Goal: Browse casually: Explore the website without a specific task or goal

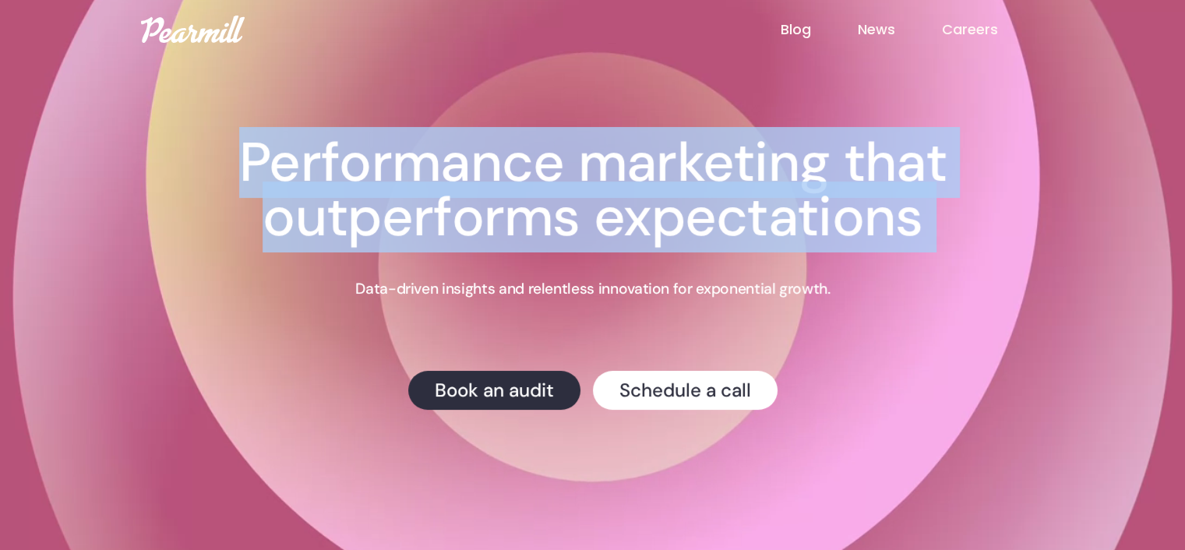
click at [312, 153] on h1 "Performance marketing that outperforms expectations" at bounding box center [593, 190] width 873 height 109
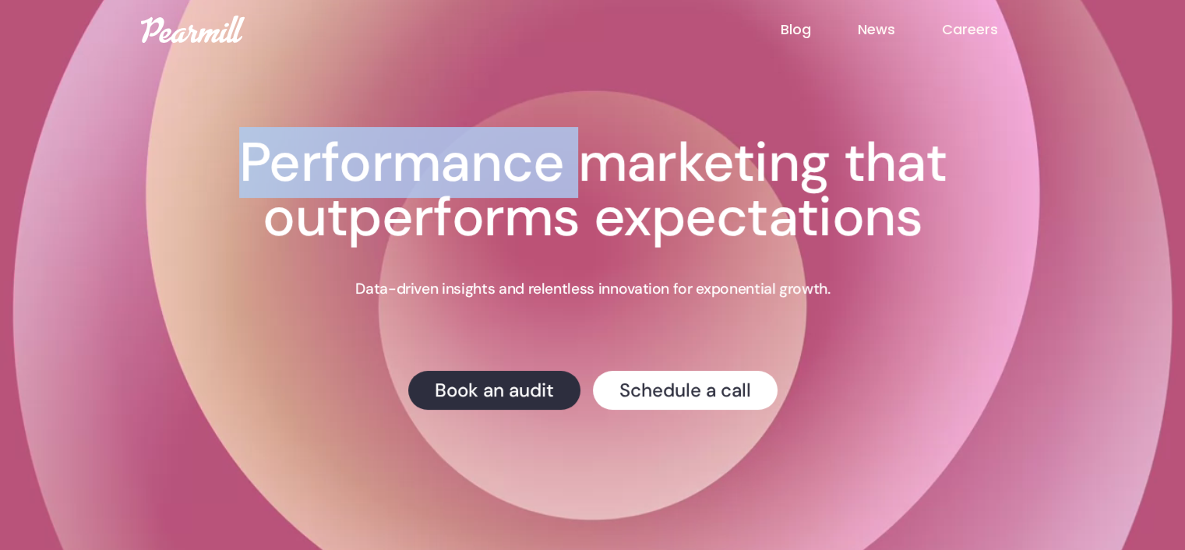
click at [312, 153] on h1 "Performance marketing that outperforms expectations" at bounding box center [593, 190] width 873 height 109
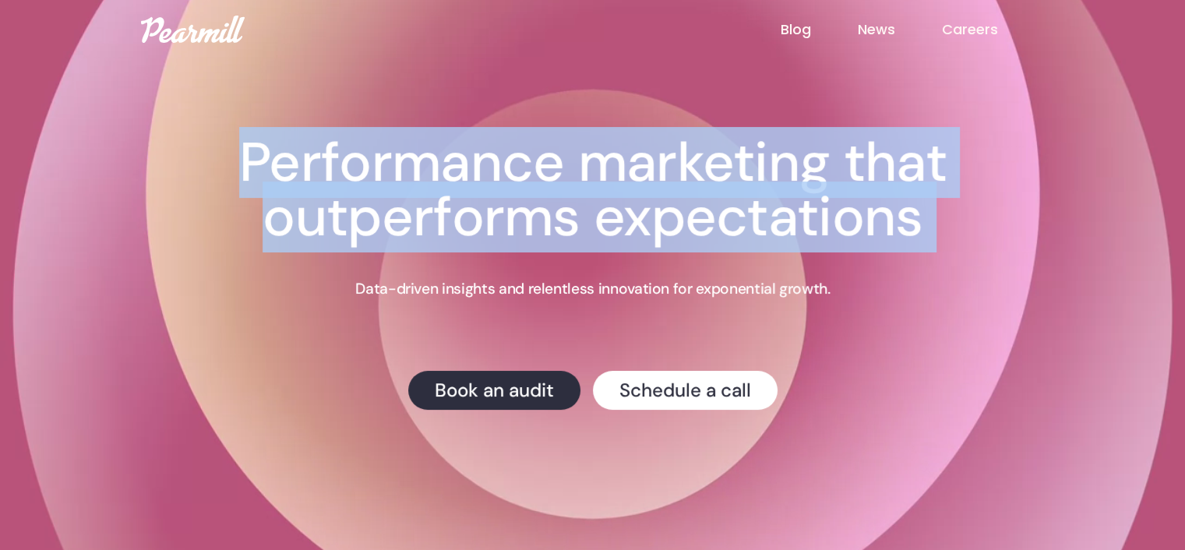
click at [312, 153] on h1 "Performance marketing that outperforms expectations" at bounding box center [593, 190] width 873 height 109
click at [400, 153] on h1 "Performance marketing that outperforms expectations" at bounding box center [593, 190] width 873 height 109
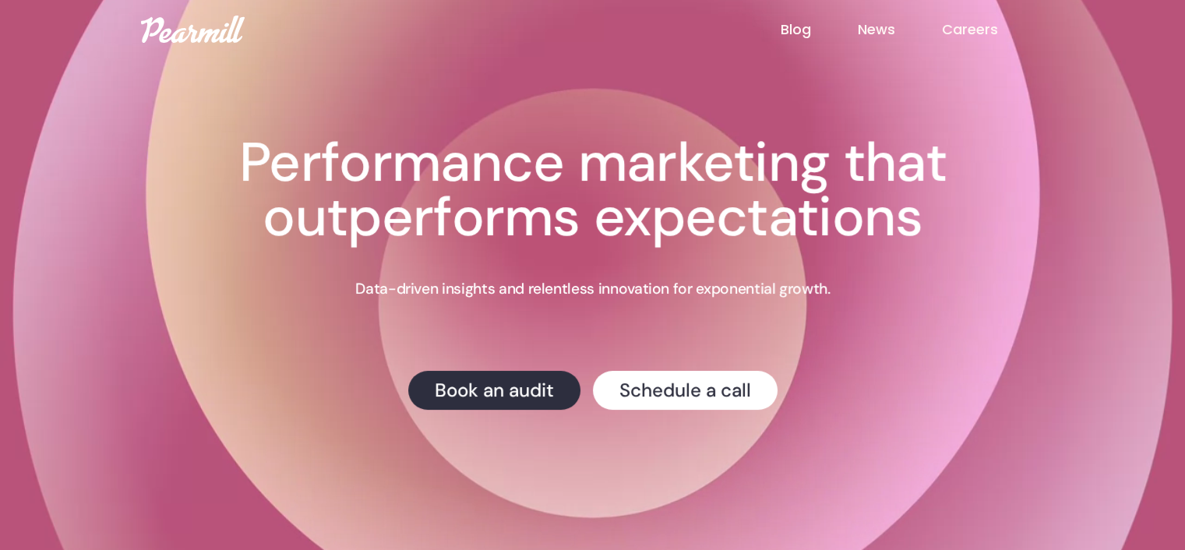
click at [392, 291] on p "Data-driven insights and relentless innovation for exponential growth." at bounding box center [592, 289] width 474 height 20
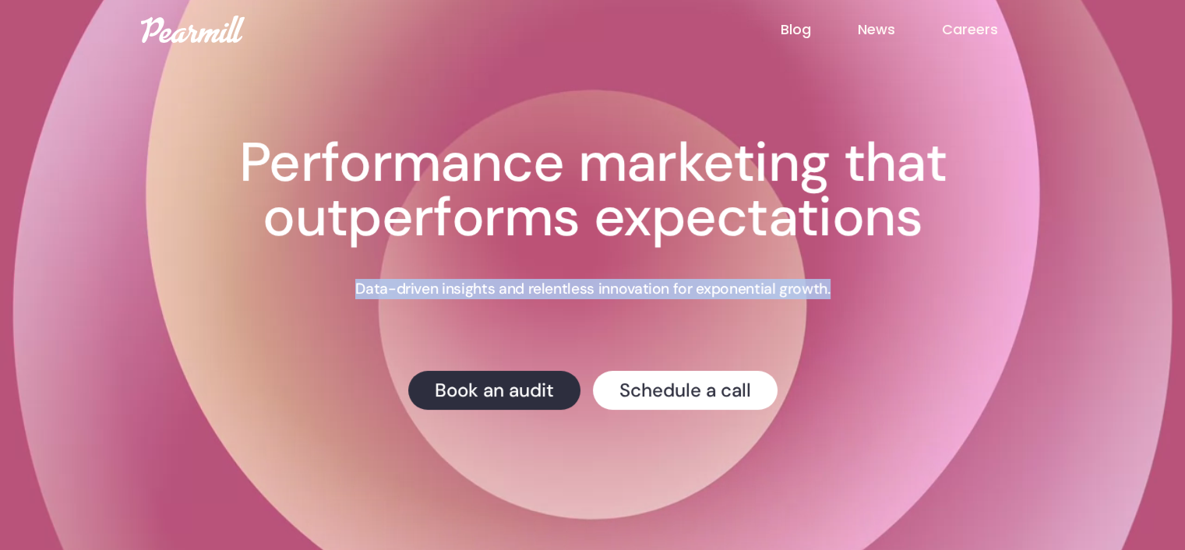
click at [392, 291] on p "Data-driven insights and relentless innovation for exponential growth." at bounding box center [592, 289] width 474 height 20
click at [474, 296] on p "Data-driven insights and relentless innovation for exponential growth." at bounding box center [592, 289] width 474 height 20
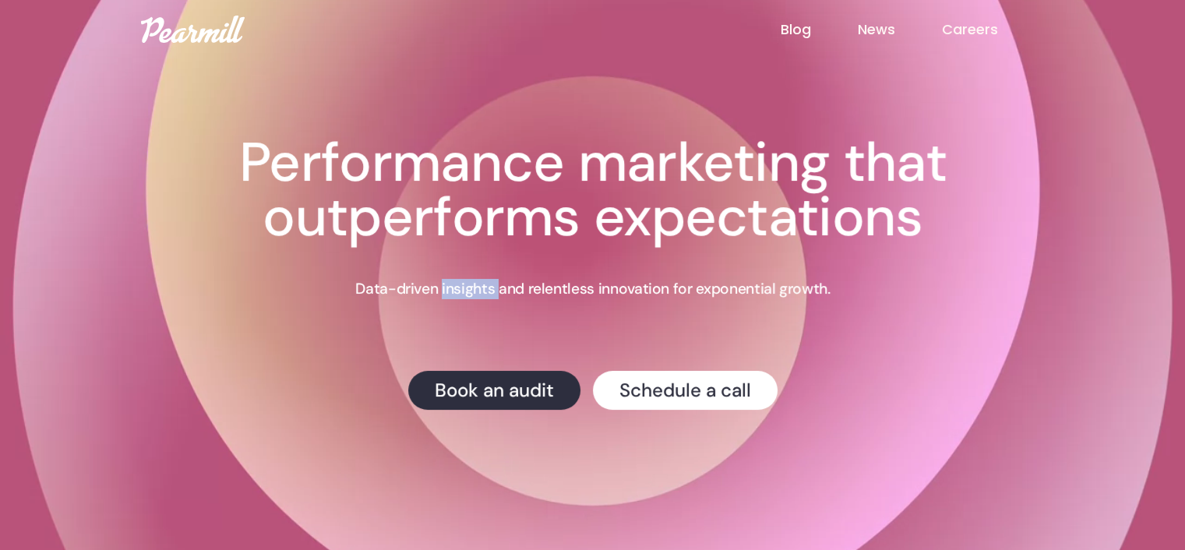
click at [474, 296] on p "Data-driven insights and relentless innovation for exponential growth." at bounding box center [592, 289] width 474 height 20
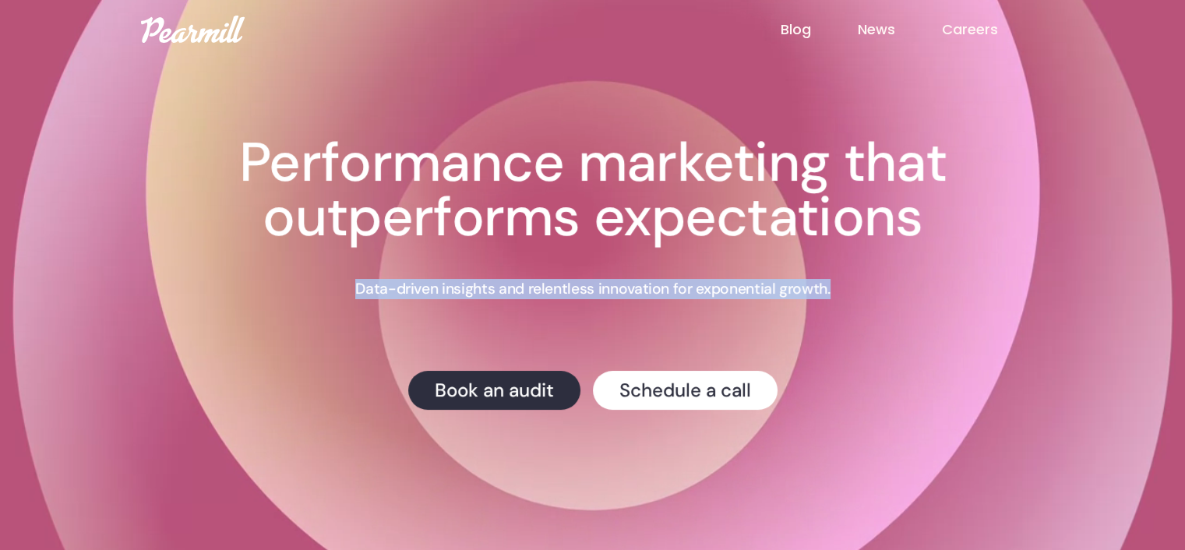
click at [474, 296] on p "Data-driven insights and relentless innovation for exponential growth." at bounding box center [592, 289] width 474 height 20
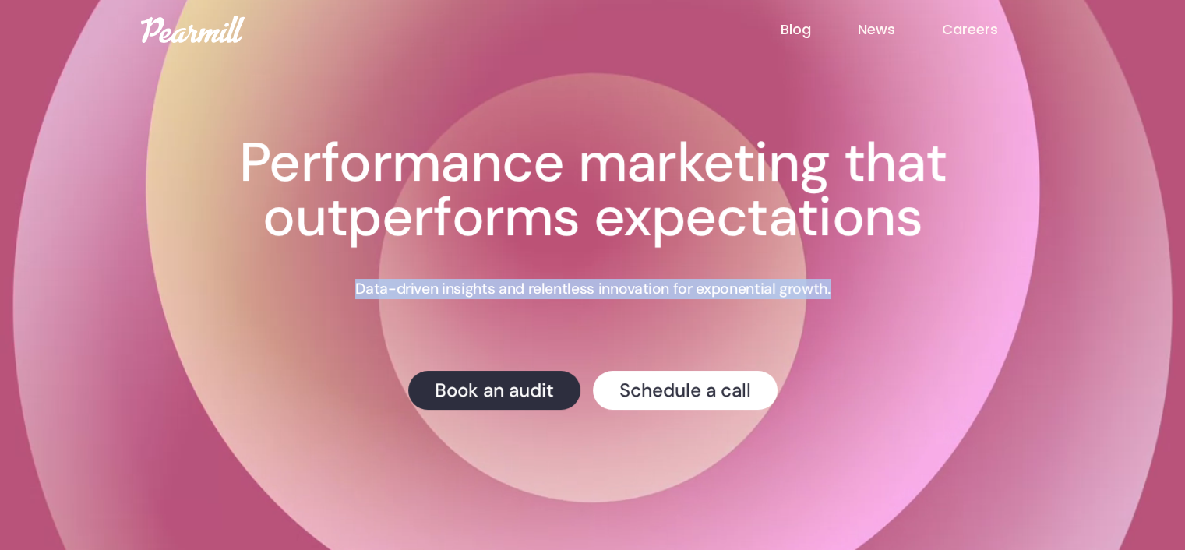
click at [428, 291] on p "Data-driven insights and relentless innovation for exponential growth." at bounding box center [592, 289] width 474 height 20
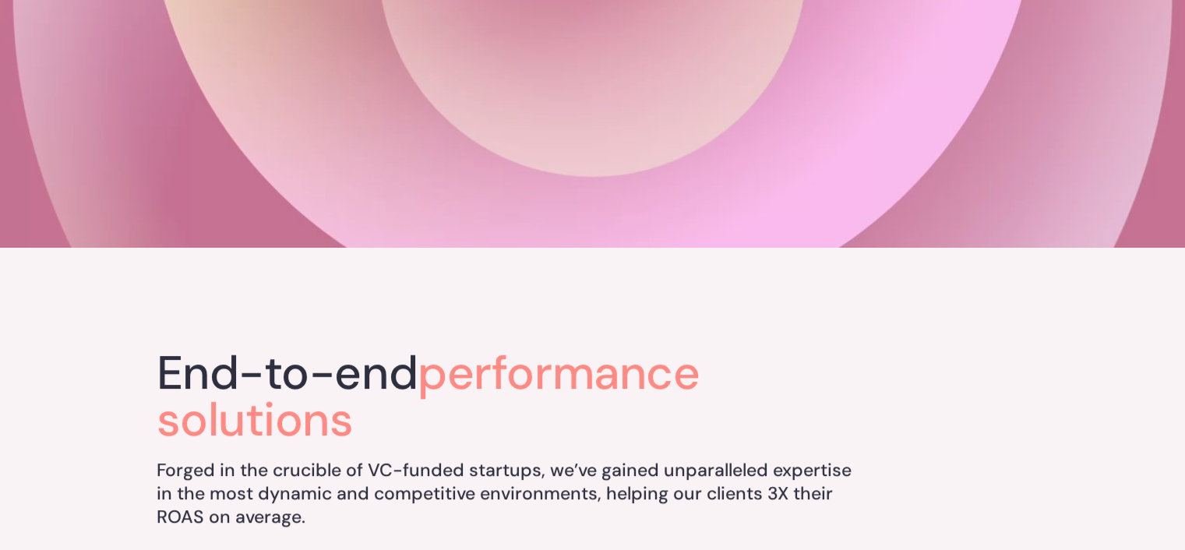
scroll to position [519, 0]
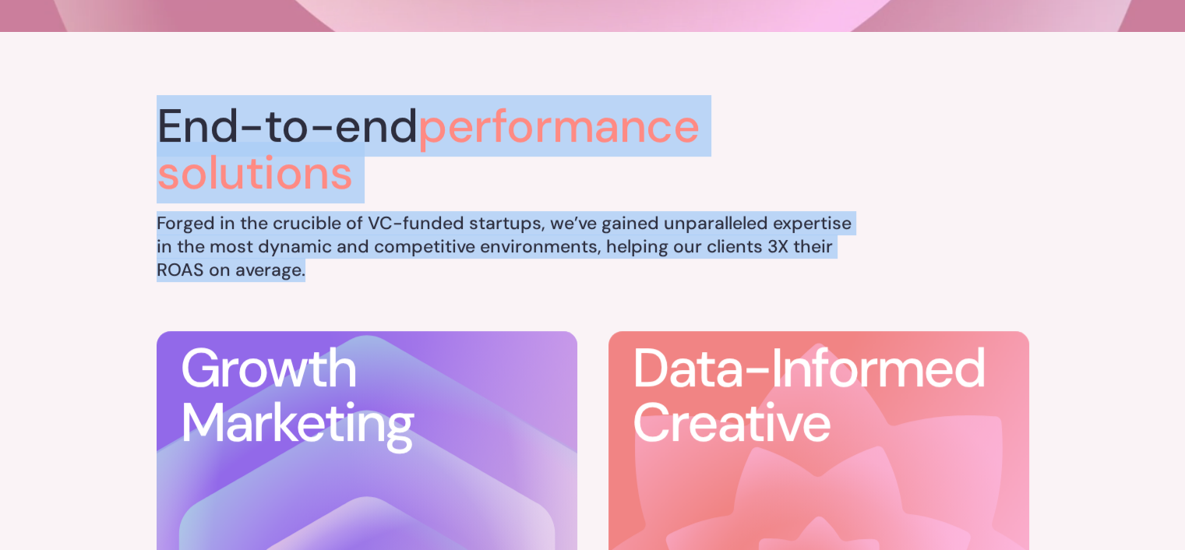
drag, startPoint x: 162, startPoint y: 122, endPoint x: 326, endPoint y: 256, distance: 212.6
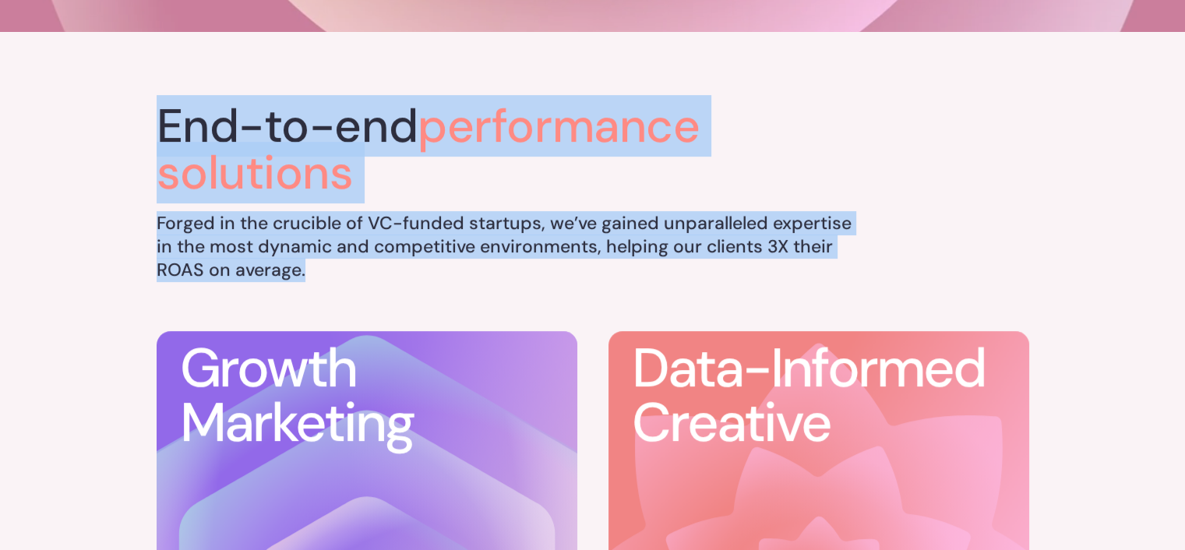
click at [348, 268] on div "End-to-end performance solutions Forged in the crucible of VC-funded startups, …" at bounding box center [506, 192] width 698 height 179
click at [312, 246] on h5 "Forged in the crucible of VC-funded startups, we’ve gained unparalleled experti…" at bounding box center [506, 247] width 698 height 70
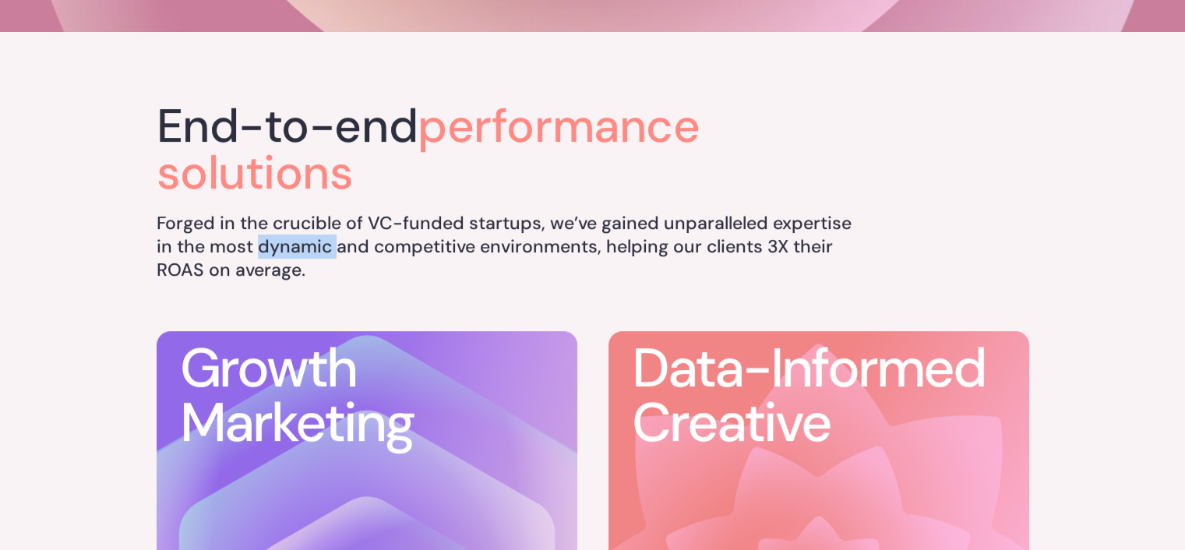
click at [312, 246] on h5 "Forged in the crucible of VC-funded startups, we’ve gained unparalleled experti…" at bounding box center [506, 247] width 698 height 70
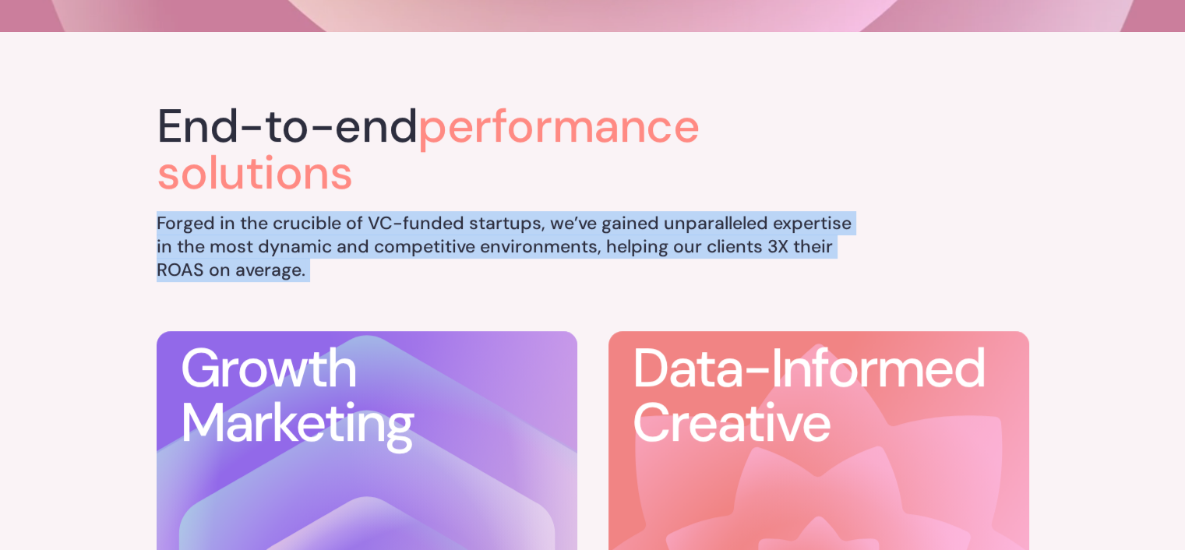
click at [312, 246] on h5 "Forged in the crucible of VC-funded startups, we’ve gained unparalleled experti…" at bounding box center [506, 247] width 698 height 70
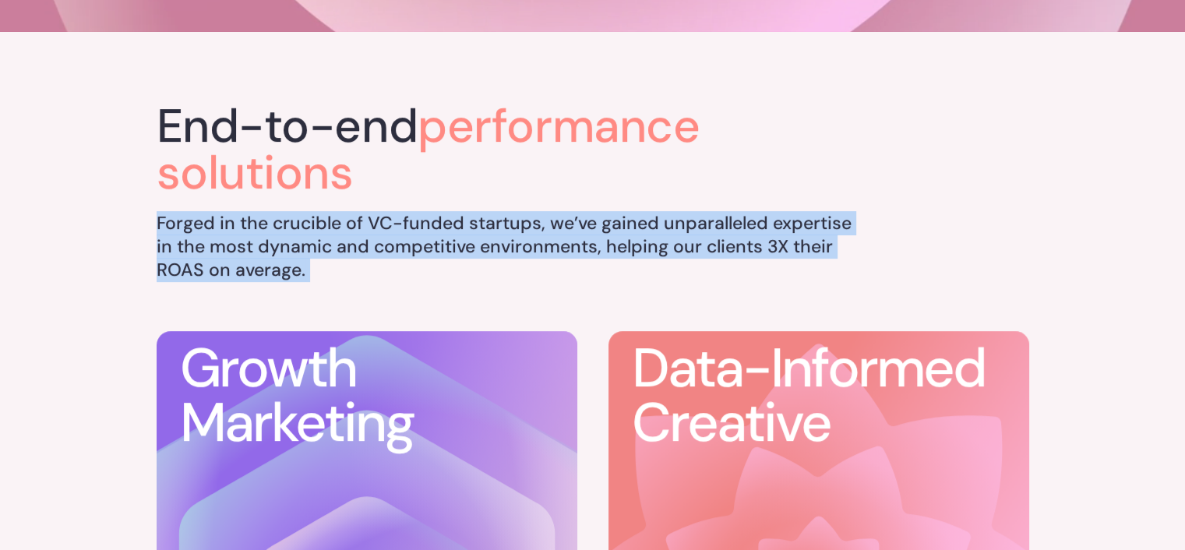
click at [266, 223] on h5 "Forged in the crucible of VC-funded startups, we’ve gained unparalleled experti…" at bounding box center [506, 247] width 698 height 70
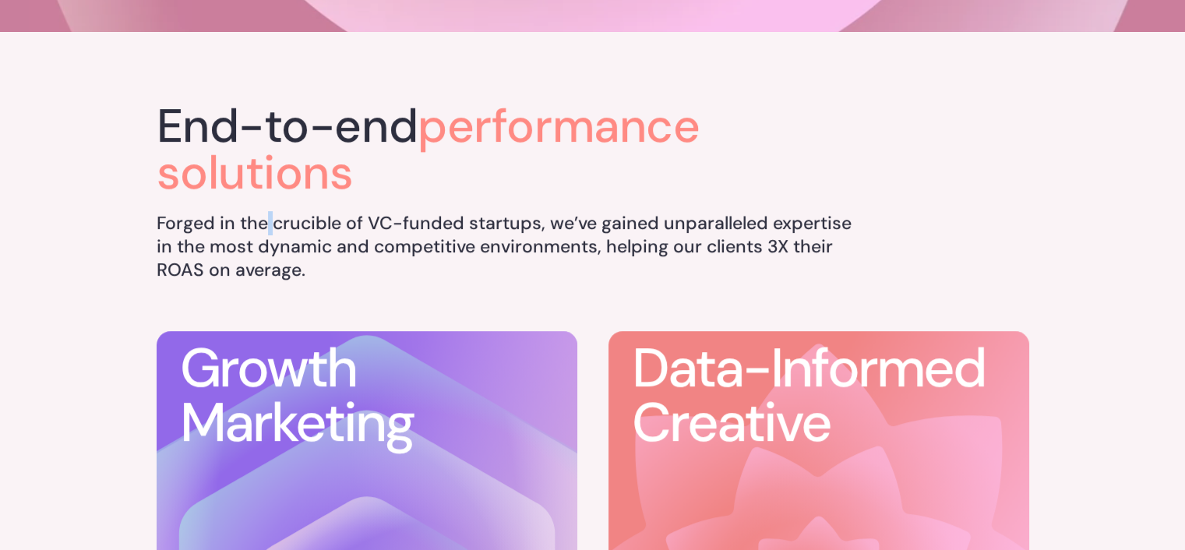
click at [266, 223] on h5 "Forged in the crucible of VC-funded startups, we’ve gained unparalleled experti…" at bounding box center [506, 247] width 698 height 70
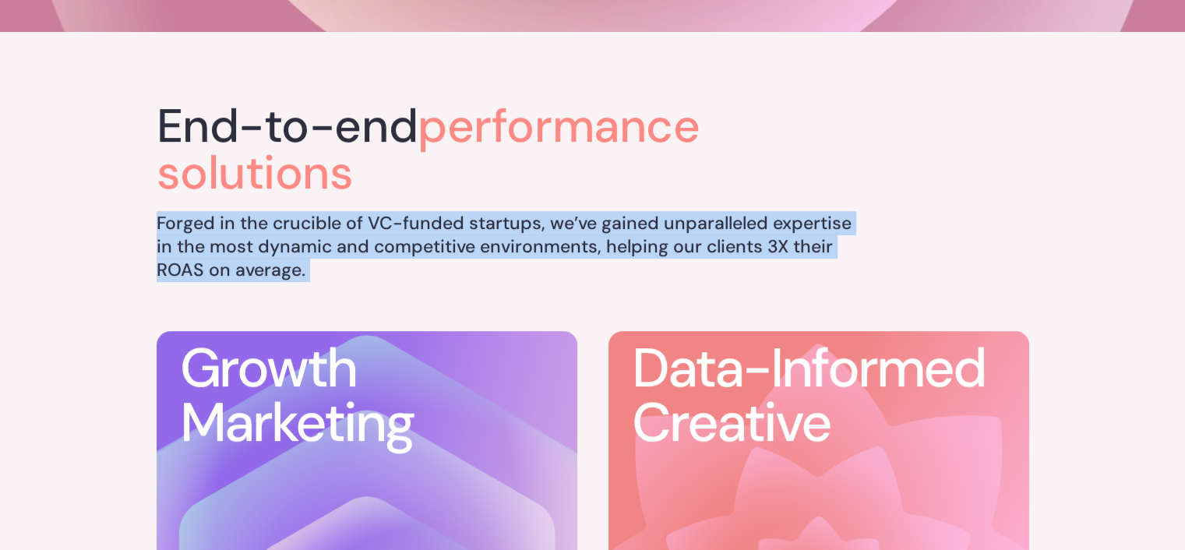
click at [266, 223] on h5 "Forged in the crucible of VC-funded startups, we’ve gained unparalleled experti…" at bounding box center [506, 247] width 698 height 70
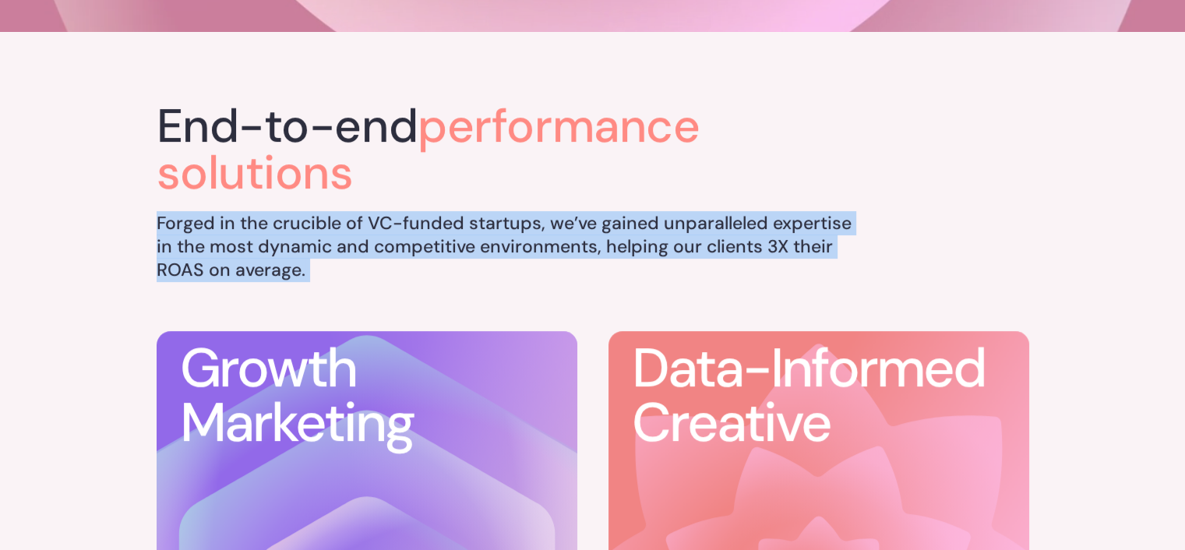
click at [218, 212] on h5 "Forged in the crucible of VC-funded startups, we’ve gained unparalleled experti…" at bounding box center [506, 247] width 698 height 70
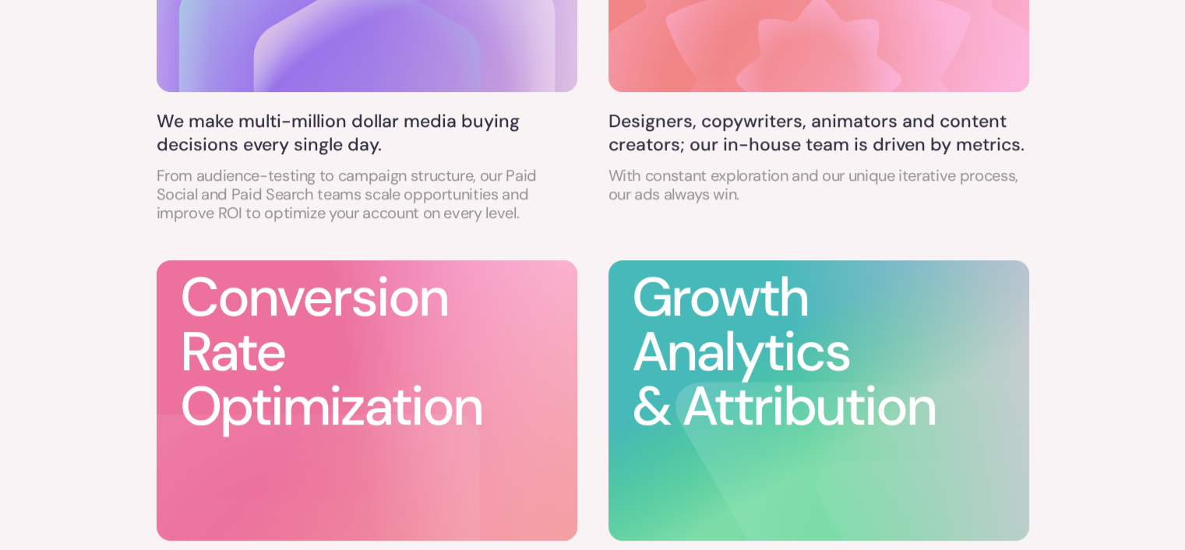
scroll to position [1298, 0]
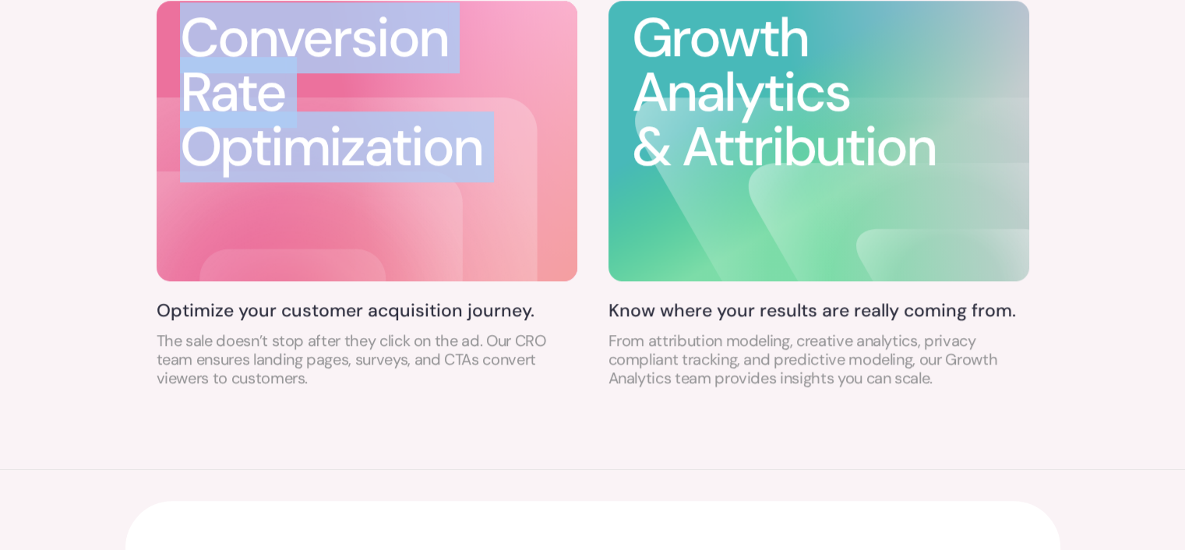
drag, startPoint x: 189, startPoint y: 35, endPoint x: 601, endPoint y: 114, distance: 419.6
click at [513, 160] on div "Conversion Rate Optimization" at bounding box center [367, 140] width 421 height 285
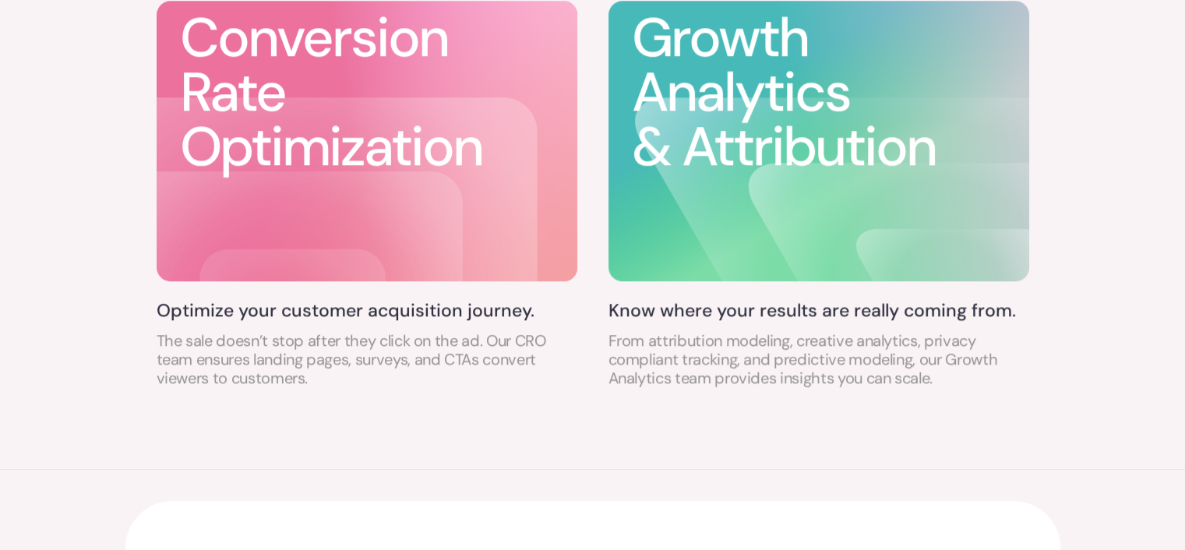
click at [658, 82] on h3 "Growth Analytics & Attribution" at bounding box center [830, 93] width 397 height 164
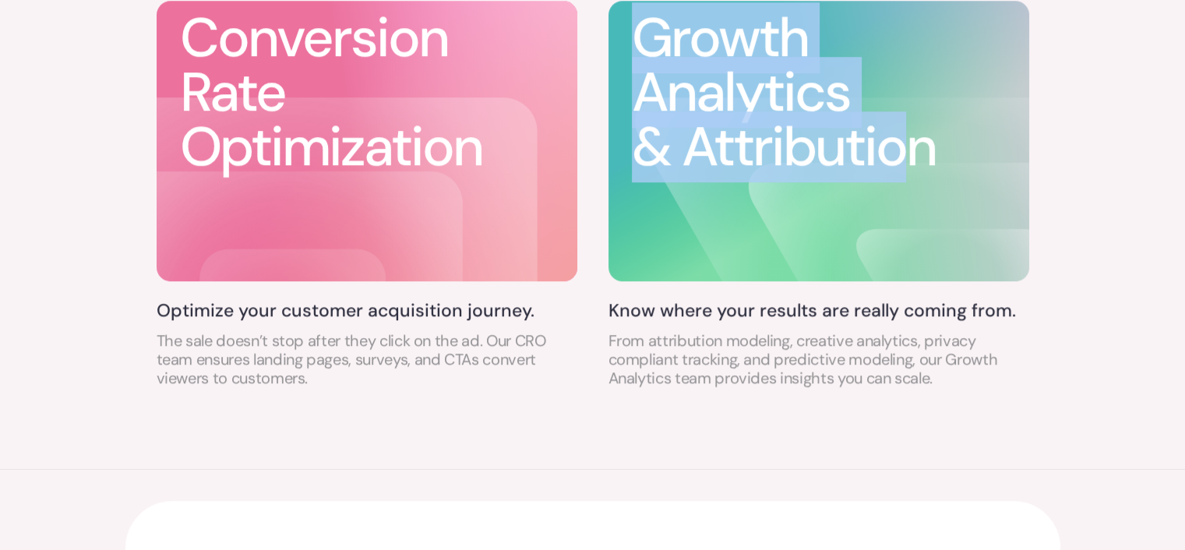
drag, startPoint x: 636, startPoint y: 33, endPoint x: 919, endPoint y: 169, distance: 313.6
click at [919, 169] on h3 "Growth Analytics & Attribution" at bounding box center [830, 93] width 397 height 164
click at [802, 136] on h3 "Growth Analytics & Attribution" at bounding box center [830, 93] width 397 height 164
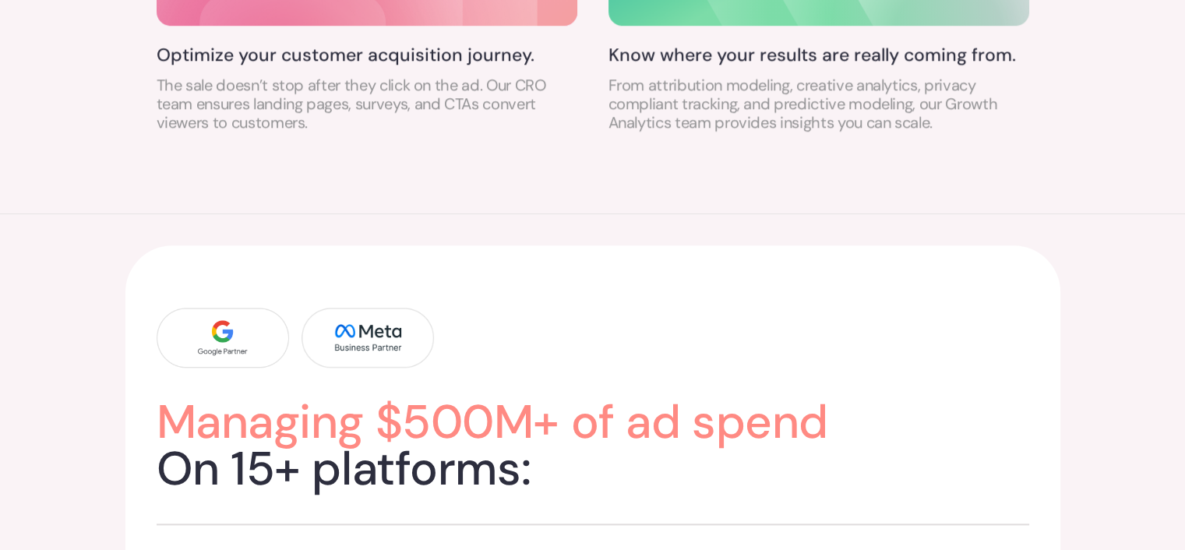
scroll to position [1558, 0]
